Goal: Check status: Check status

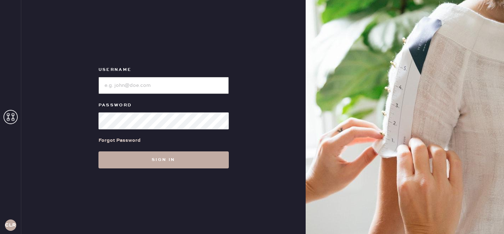
type input "[EMAIL_ADDRESS][DOMAIN_NAME]"
click at [163, 155] on button "Sign in" at bounding box center [164, 159] width 130 height 17
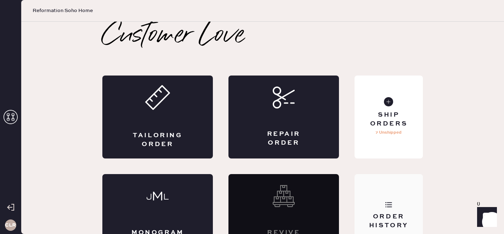
click at [382, 216] on div "Order History" at bounding box center [388, 221] width 57 height 18
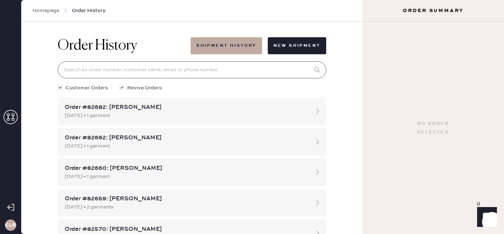
click at [161, 73] on input at bounding box center [192, 69] width 269 height 17
paste input "81999"
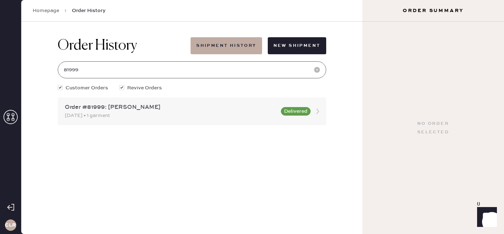
type input "81999"
click at [164, 112] on div "[DATE] • 1 garment" at bounding box center [171, 116] width 212 height 8
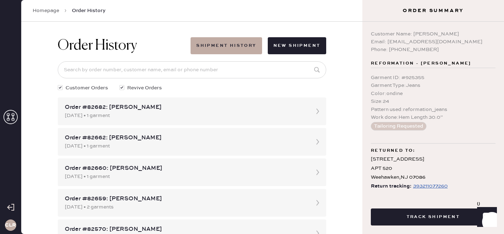
click at [422, 188] on div "393211077260" at bounding box center [430, 186] width 35 height 9
click at [229, 69] on input at bounding box center [192, 69] width 269 height 17
paste input "82387"
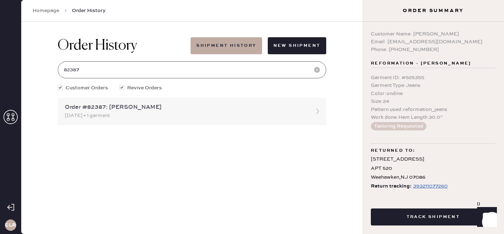
type input "82387"
click at [214, 110] on div "Order #82387: [PERSON_NAME]" at bounding box center [186, 107] width 242 height 9
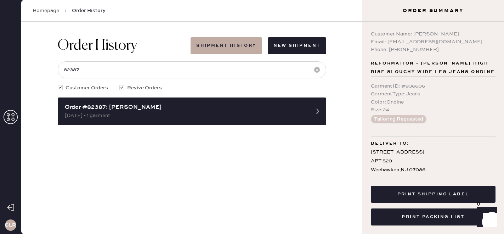
scroll to position [32, 0]
